Goal: Book appointment/travel/reservation

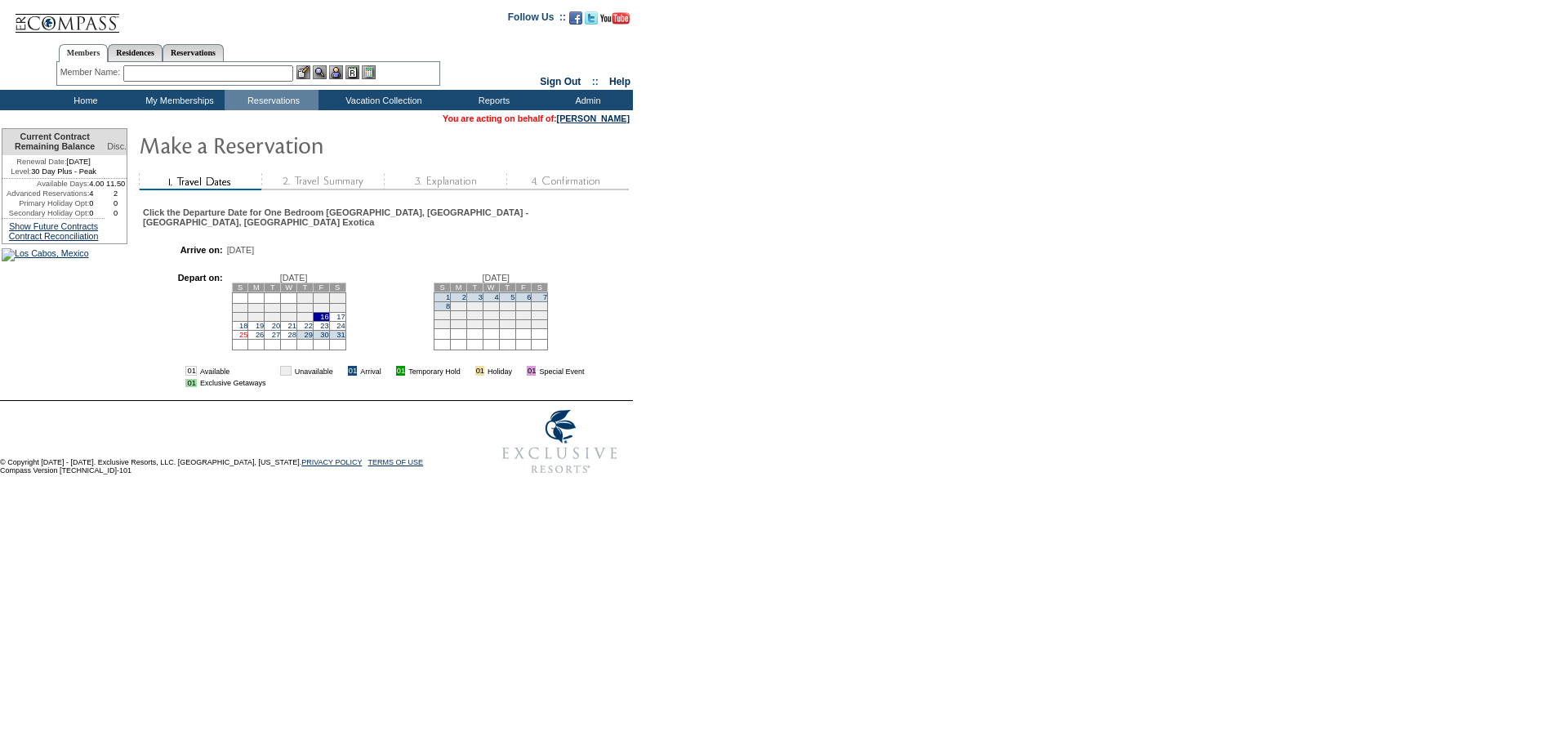
click at [247, 339] on link "25" at bounding box center [243, 334] width 8 height 8
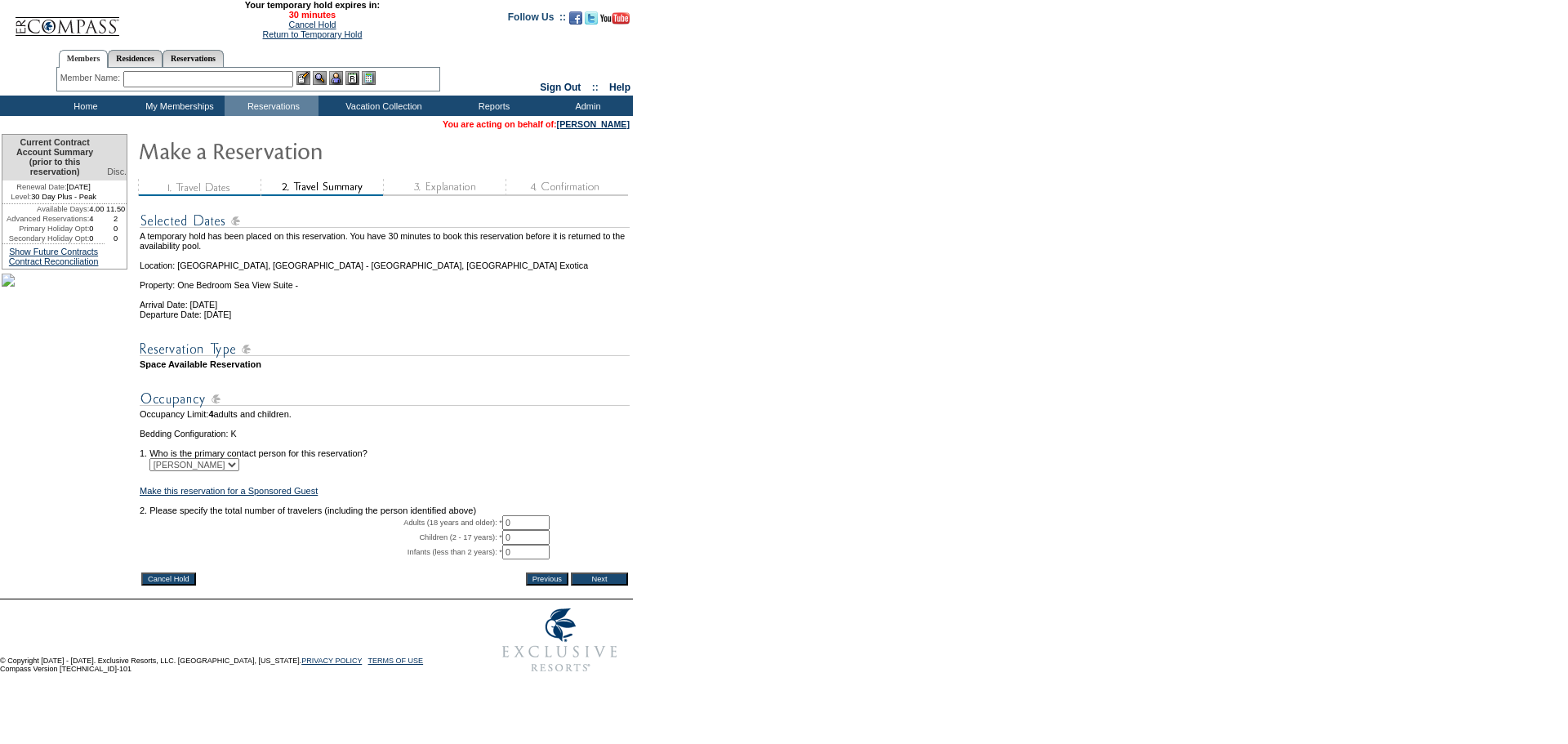
click at [693, 390] on form "29:59 Your temporary hold expires in: 30 minutes Cancel Hold Return to Temporar…" at bounding box center [784, 341] width 1568 height 681
click at [533, 530] on input "0" at bounding box center [525, 523] width 48 height 14
type input "2"
click at [718, 518] on form "29:59 Your temporary hold expires in: 30 minutes Cancel Hold Return to Temporar…" at bounding box center [784, 341] width 1568 height 681
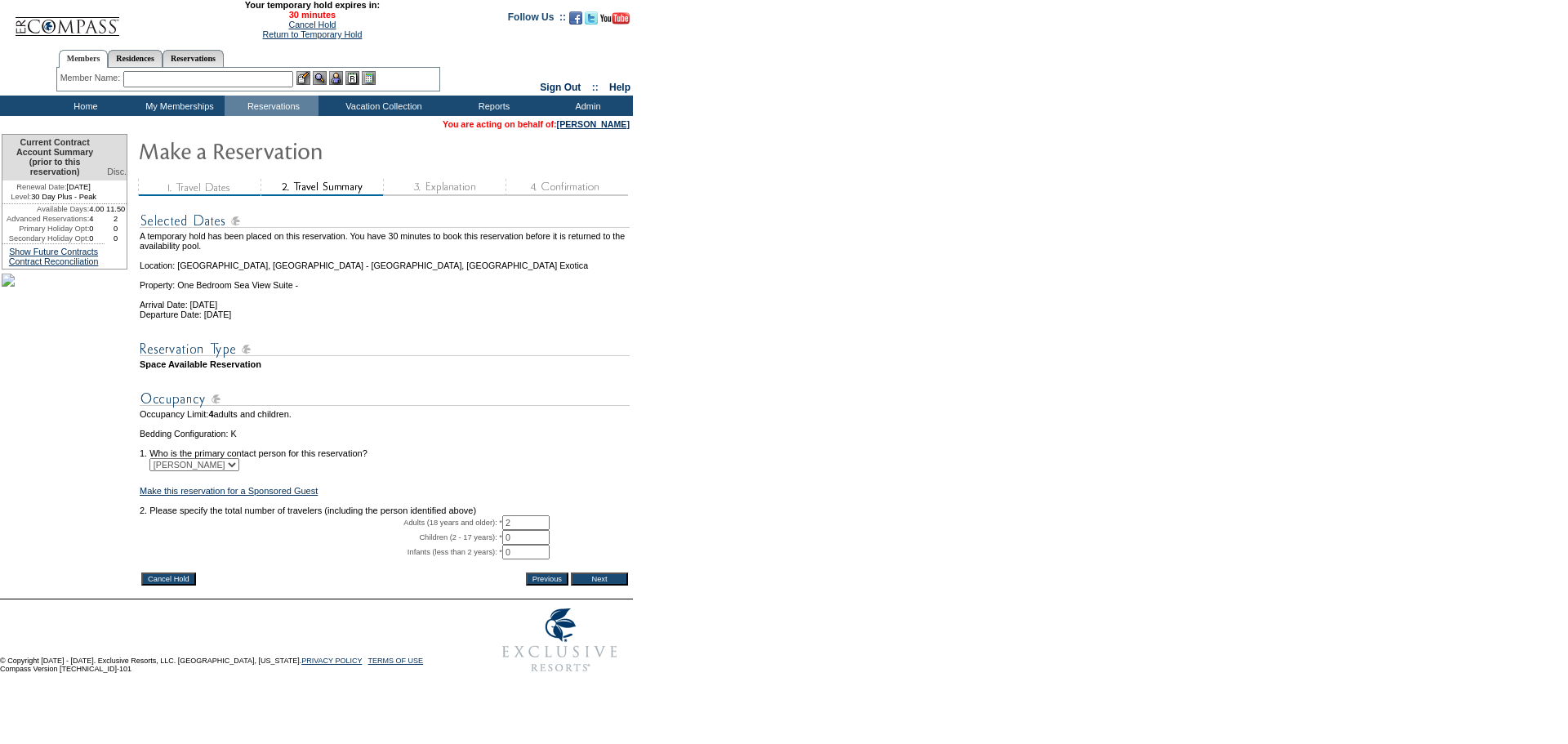
click at [599, 585] on input "Next" at bounding box center [600, 579] width 57 height 13
